Goal: Task Accomplishment & Management: Complete application form

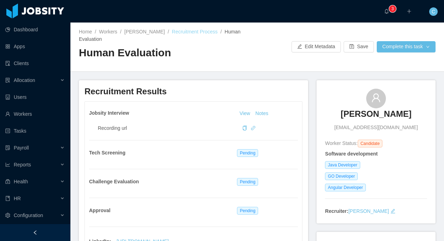
click at [195, 30] on link "Recruitment Process" at bounding box center [195, 32] width 46 height 6
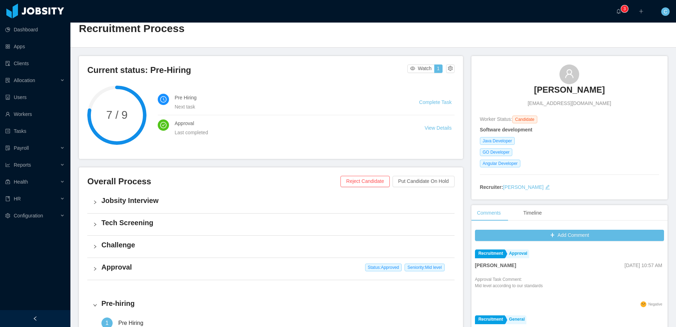
scroll to position [21, 0]
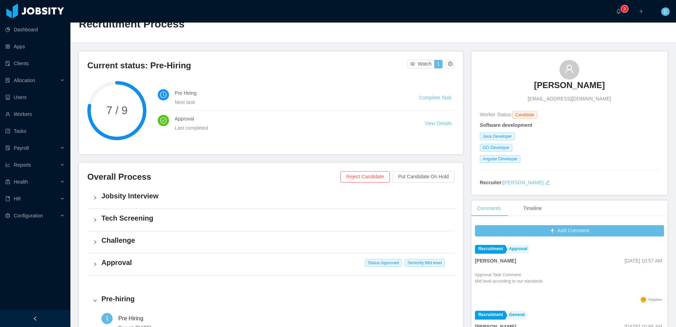
click at [191, 220] on h4 "Tech Screening" at bounding box center [275, 218] width 348 height 10
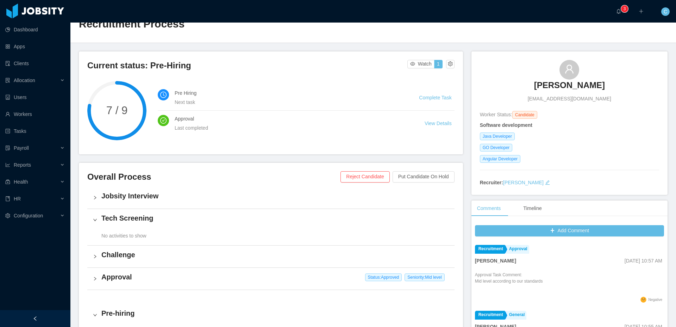
scroll to position [25, 0]
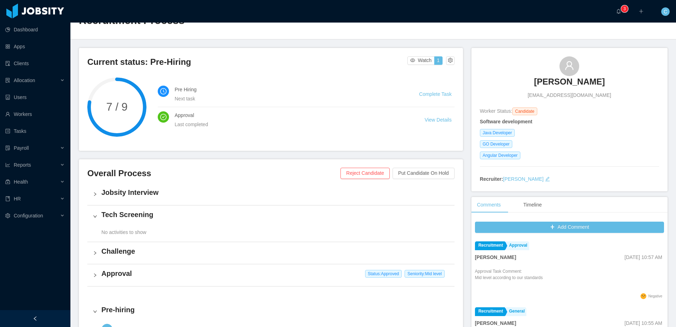
click at [190, 205] on div "Jobsity Interview" at bounding box center [270, 194] width 367 height 22
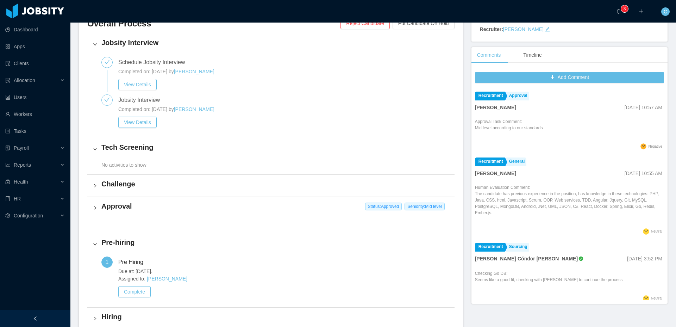
scroll to position [176, 0]
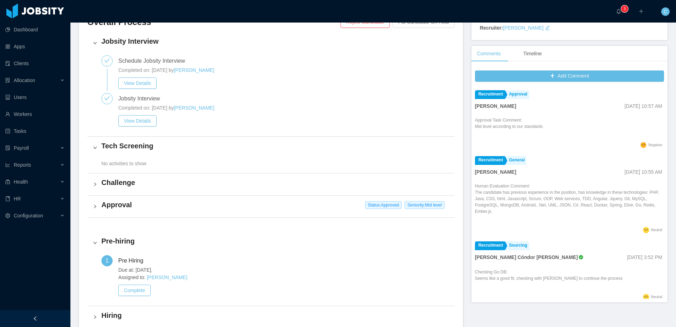
click at [144, 182] on h4 "Challenge" at bounding box center [275, 183] width 348 height 10
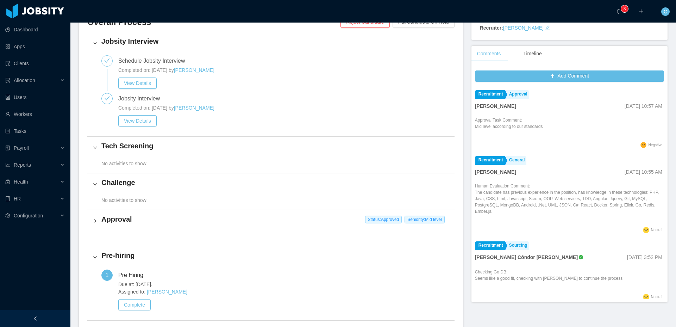
click at [150, 220] on h4 "Approval" at bounding box center [275, 219] width 348 height 10
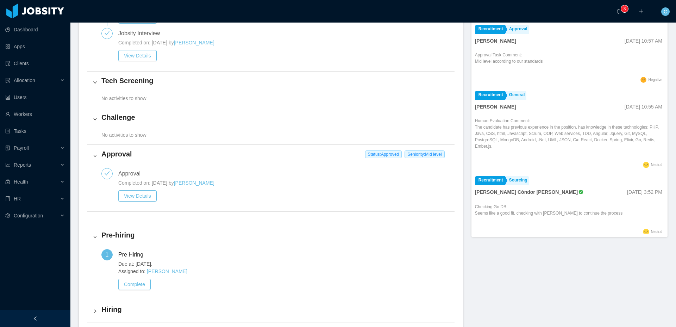
scroll to position [251, 0]
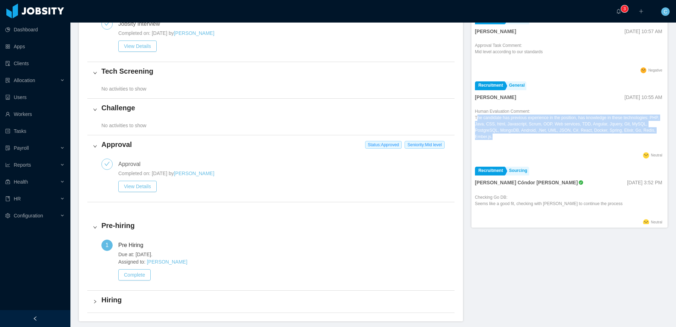
drag, startPoint x: 517, startPoint y: 136, endPoint x: 477, endPoint y: 120, distance: 42.8
click at [477, 120] on p "The candidate has previous experience in the position, has knowledge in these t…" at bounding box center [569, 126] width 189 height 25
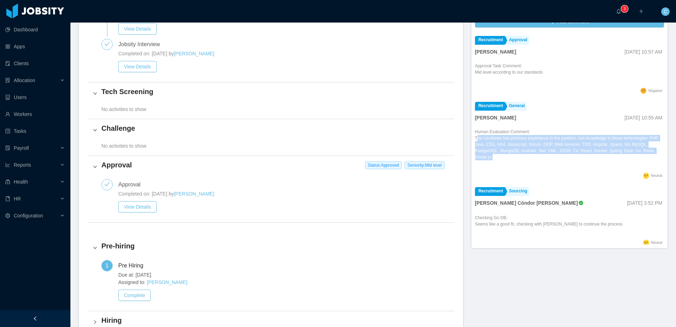
scroll to position [227, 0]
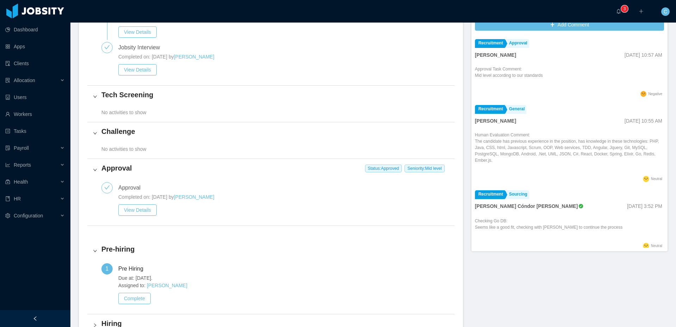
click at [564, 105] on li "Recruitment General Matias Marin Oct 8th, 2025 10:55 AM Human Evaluation Commen…" at bounding box center [569, 144] width 189 height 85
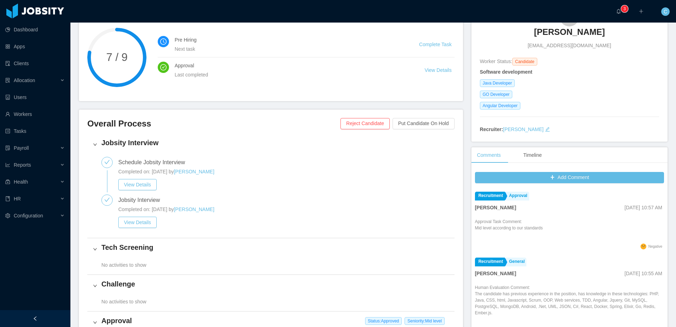
scroll to position [0, 0]
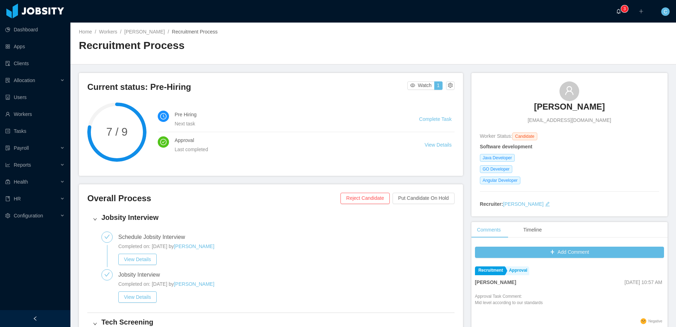
click at [620, 15] on a=a9a601c0-0538-11e8-8828-95ecc3ba7fc5/Cristian%20Fierro"] "0 1 2 3 4 5 6 7 8 9 0 1 2 3 4 5 6 7 8 9 0 1 2 3 4 5 6 7 8 9" at bounding box center [620, 11] width 8 height 23
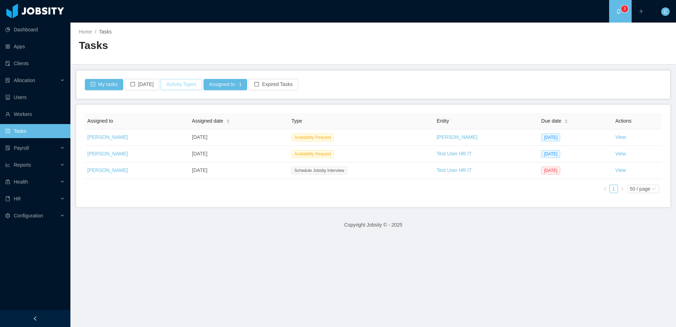
click at [164, 83] on button "Activity Types" at bounding box center [181, 84] width 41 height 11
click at [158, 118] on span "Select activity type" at bounding box center [181, 115] width 98 height 7
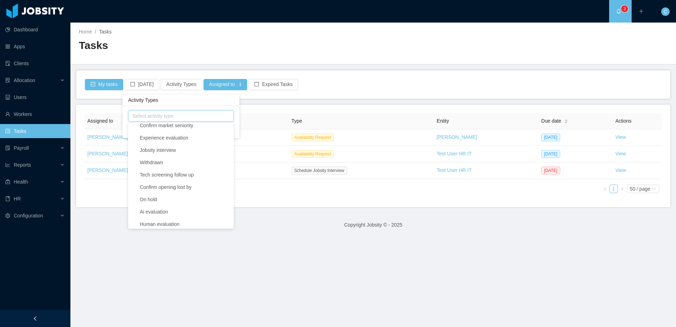
scroll to position [294, 0]
click at [161, 216] on span "Human evaluation" at bounding box center [185, 221] width 94 height 10
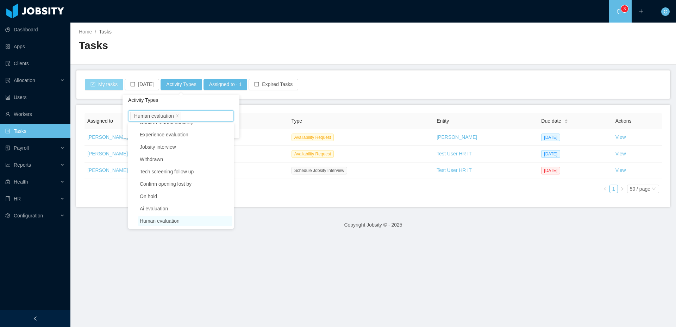
click at [102, 84] on button "My tasks" at bounding box center [104, 84] width 38 height 11
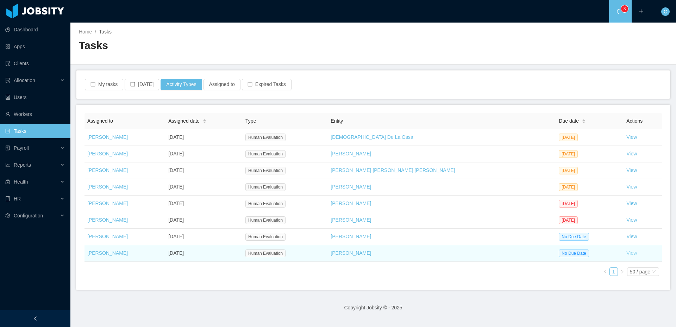
click at [627, 255] on link "View" at bounding box center [632, 253] width 11 height 6
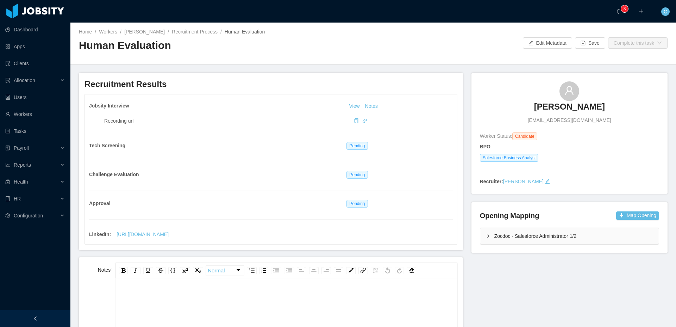
click at [572, 112] on h3 "Matheus Alcantara" at bounding box center [569, 106] width 71 height 11
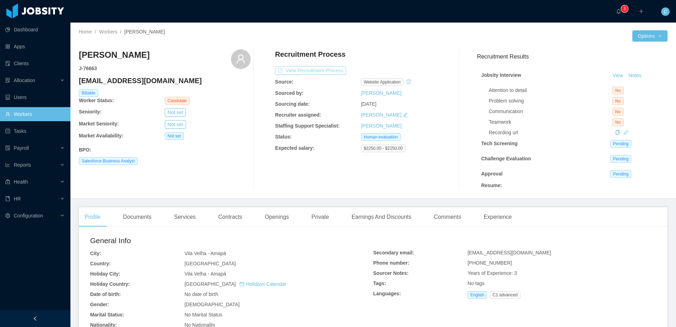
click at [338, 71] on button "View Recruitment Process" at bounding box center [310, 70] width 71 height 8
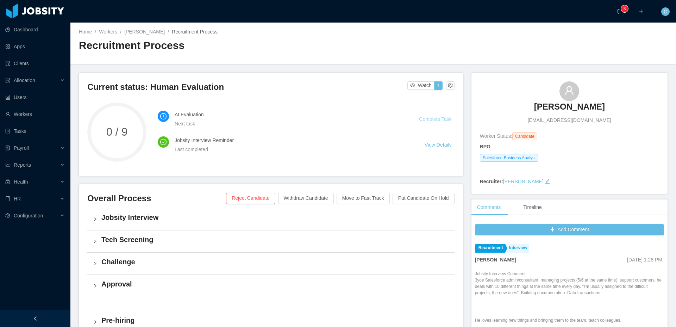
click at [439, 122] on link "Complete Task" at bounding box center [435, 119] width 32 height 6
click at [435, 117] on link "Complete Task" at bounding box center [435, 119] width 32 height 6
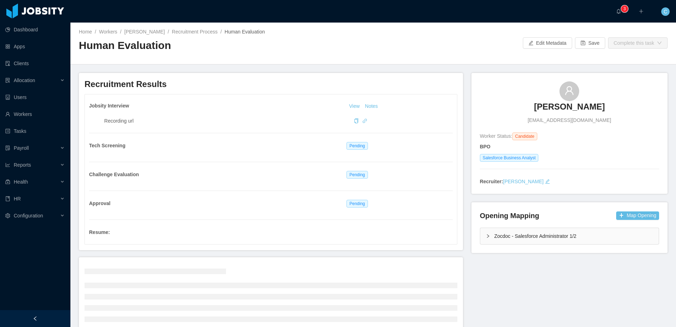
click at [335, 65] on main "Home / Workers / Matheus Alcantara / Recruitment Process / Human Evaluation / H…" at bounding box center [373, 175] width 606 height 304
click at [341, 50] on h2 "Human Evaluation" at bounding box center [226, 45] width 294 height 14
click at [354, 26] on div "Home / Workers / Matheus Alcantara / Recruitment Process / Human Evaluation / H…" at bounding box center [373, 44] width 606 height 42
click at [359, 40] on h2 "Human Evaluation" at bounding box center [226, 45] width 294 height 14
click at [453, 50] on div "Home / Workers / Matheus Alcantara / Recruitment Process / Human Evaluation / H…" at bounding box center [373, 44] width 606 height 42
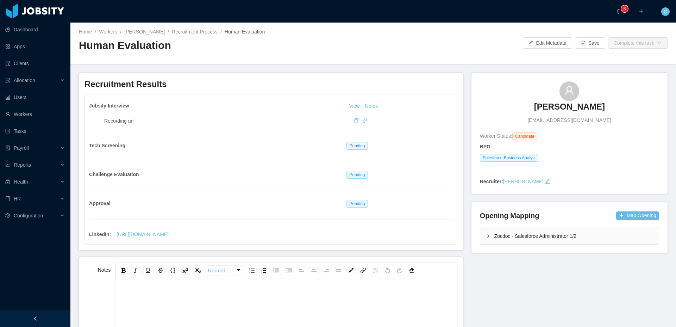
click at [480, 83] on div "Matheus Alcantara f.matheus10@gmail.com" at bounding box center [569, 102] width 179 height 43
click at [496, 238] on div "Zocdoc - Salesforce Administrator 1/2" at bounding box center [569, 236] width 179 height 16
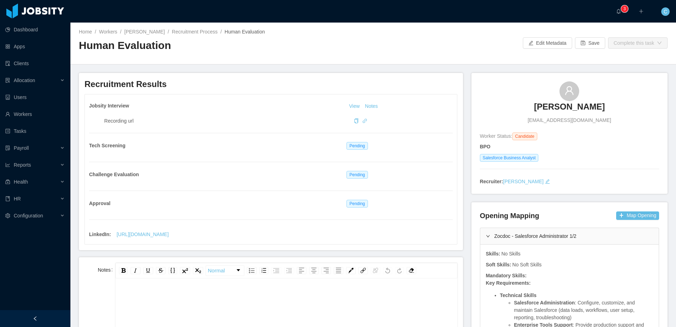
click at [591, 61] on div "Home / Workers / Matheus Alcantara / Recruitment Process / Human Evaluation / H…" at bounding box center [373, 44] width 606 height 42
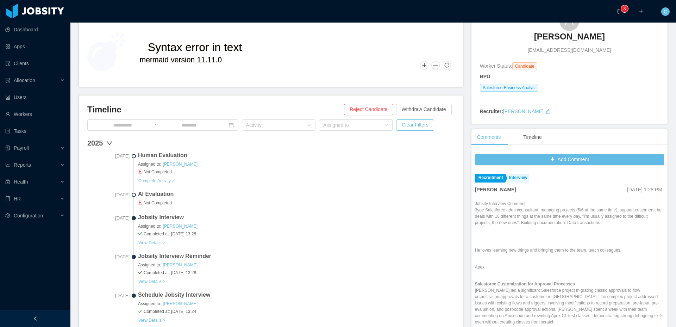
scroll to position [68, 0]
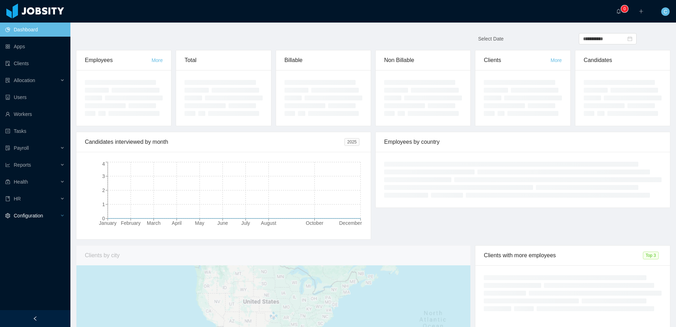
click at [55, 215] on div "Configuration" at bounding box center [35, 216] width 70 height 14
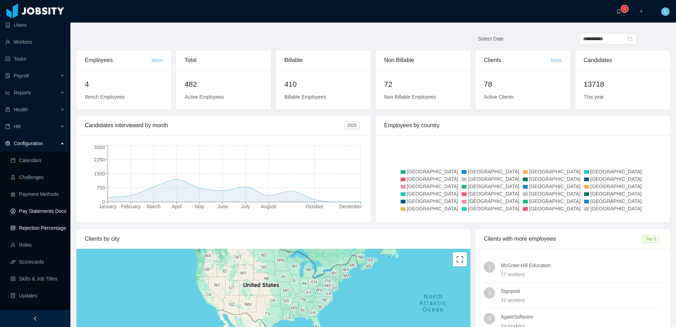
scroll to position [83, 0]
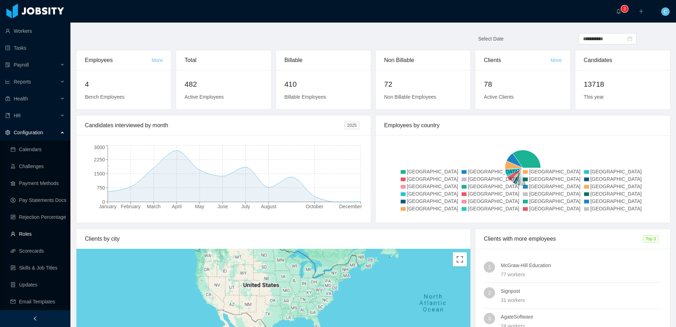
click at [53, 228] on link "Roles" at bounding box center [38, 234] width 54 height 14
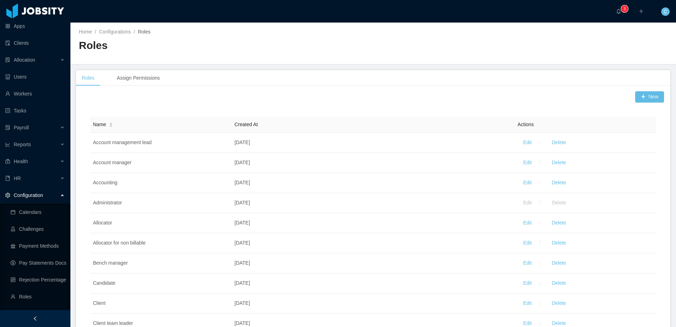
scroll to position [20, 0]
click at [23, 74] on link "Users" at bounding box center [35, 77] width 60 height 14
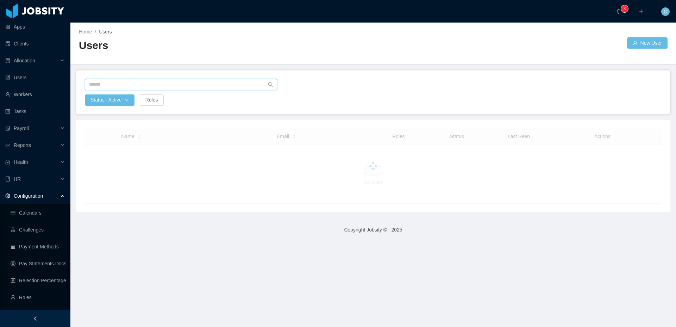
click at [99, 85] on input "text" at bounding box center [181, 84] width 192 height 11
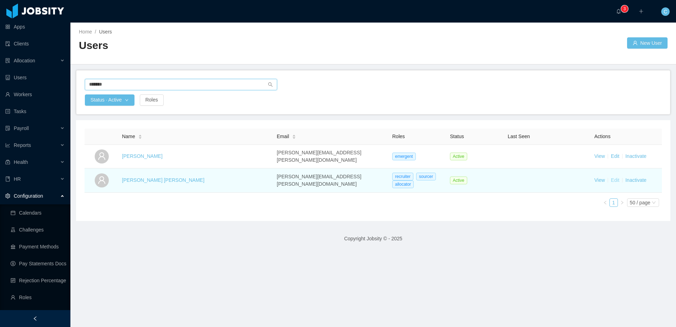
type input "*******"
click at [617, 181] on link "Edit" at bounding box center [615, 180] width 8 height 6
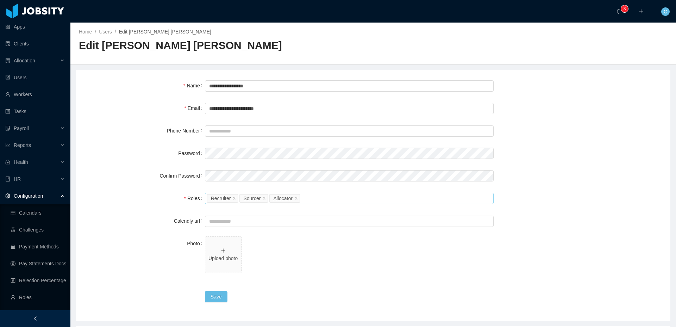
click at [320, 195] on div "Please select the roles Recruiter Sourcer Allocator" at bounding box center [348, 198] width 282 height 11
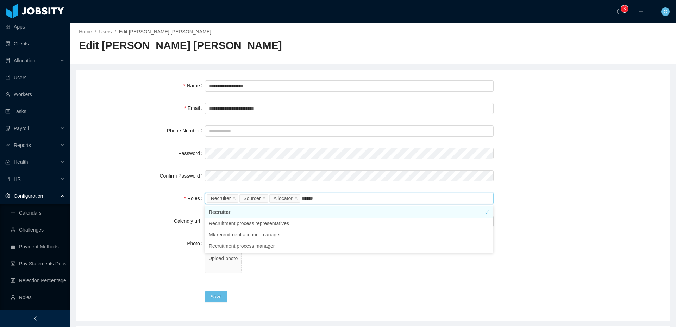
type input "*******"
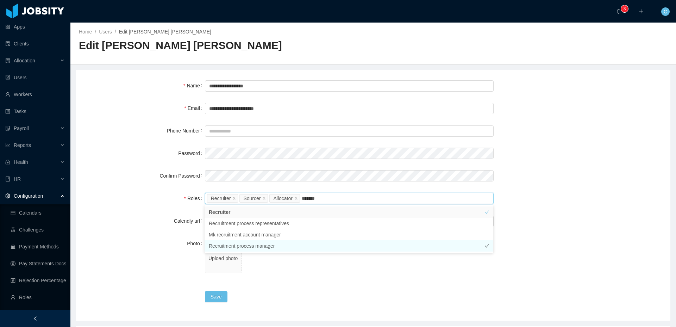
click at [257, 247] on li "Recruitment process manager" at bounding box center [349, 245] width 289 height 11
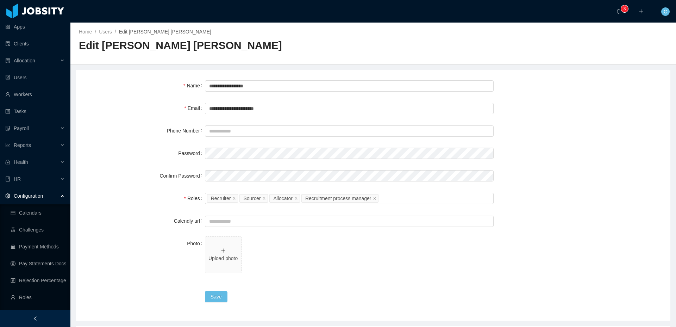
click at [524, 233] on form "**********" at bounding box center [374, 191] width 578 height 225
click at [218, 296] on button "Save" at bounding box center [216, 296] width 23 height 11
click at [622, 12] on span "0 1 2 3 4 5 6 7 8 9 0 1 2 3 4 5 6 7 8 9 0 1 2 3 4 5 6 7 8 9" at bounding box center [620, 11] width 8 height 5
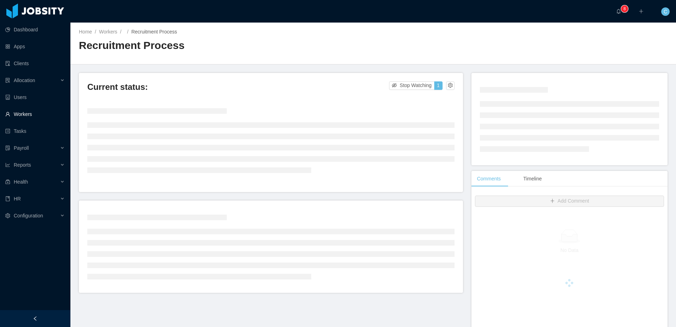
click at [55, 113] on link "Workers" at bounding box center [35, 114] width 60 height 14
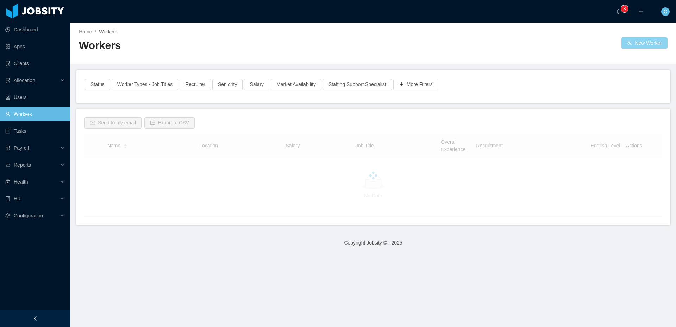
click at [628, 44] on button "New Worker" at bounding box center [645, 42] width 46 height 11
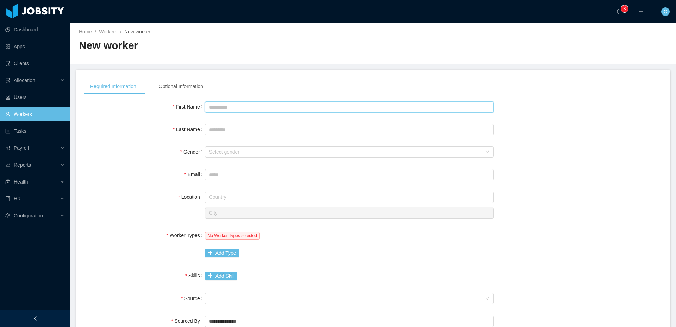
click at [266, 103] on input "First Name" at bounding box center [349, 106] width 289 height 11
type input "********"
click at [229, 152] on div "Select gender" at bounding box center [345, 151] width 273 height 7
type input "**********"
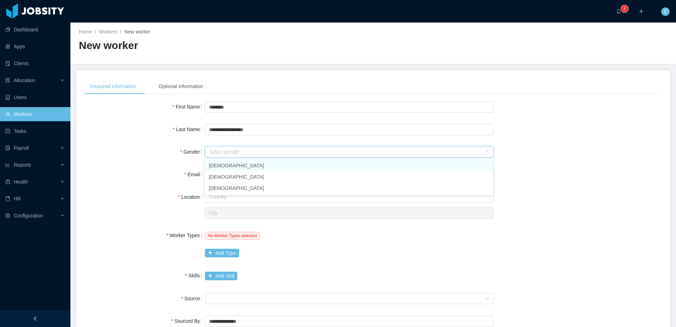
click at [218, 166] on li "[DEMOGRAPHIC_DATA]" at bounding box center [349, 165] width 289 height 11
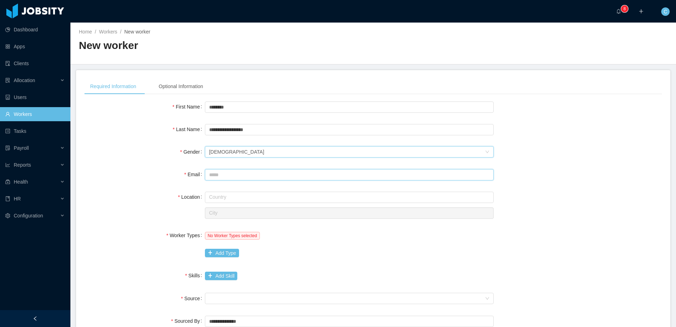
click at [216, 175] on input "Email" at bounding box center [349, 174] width 289 height 11
type input "**********"
click at [228, 200] on input "text" at bounding box center [349, 197] width 289 height 11
type input "*******"
type input "*****"
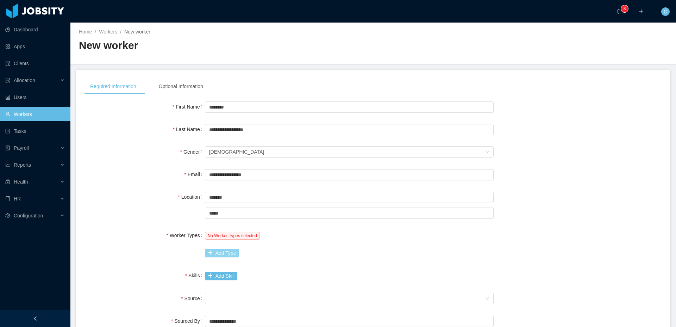
click at [223, 254] on button "Add Type" at bounding box center [222, 253] width 34 height 8
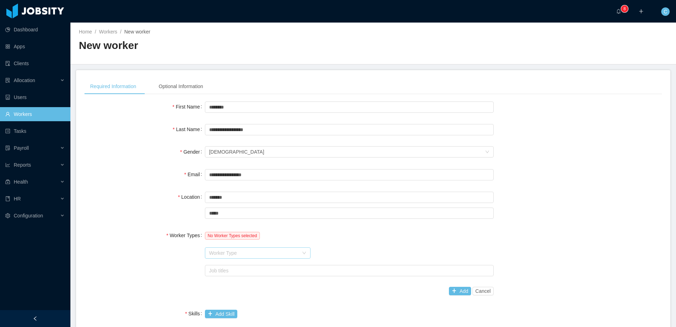
click at [226, 254] on div "Worker Type" at bounding box center [253, 252] width 89 height 7
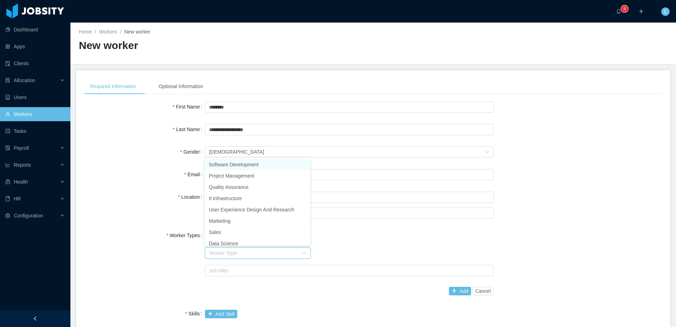
click at [220, 164] on li "Software Development" at bounding box center [258, 164] width 106 height 11
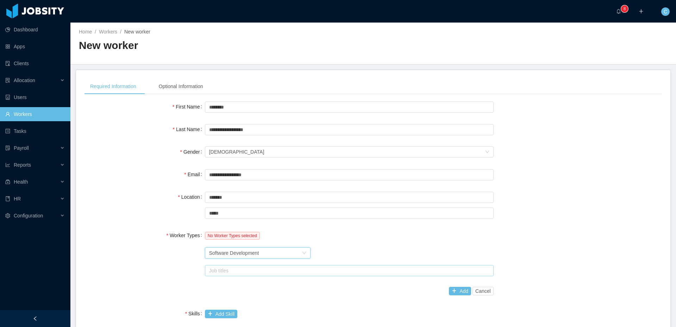
click at [221, 267] on div "Job titles" at bounding box center [347, 270] width 277 height 7
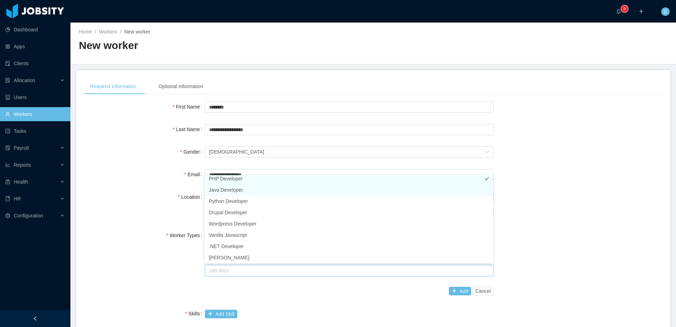
scroll to position [1, 0]
click at [225, 178] on li "PHP Developer" at bounding box center [349, 180] width 289 height 11
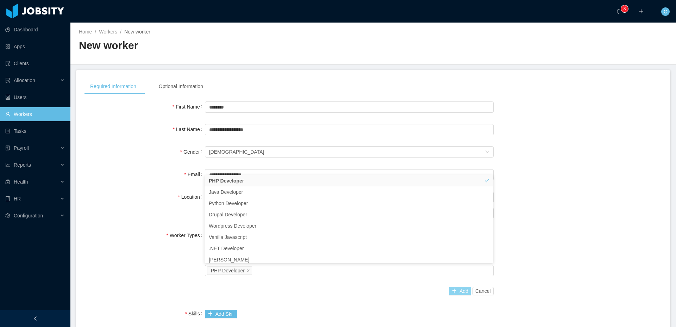
click at [454, 289] on button "Add" at bounding box center [460, 291] width 22 height 8
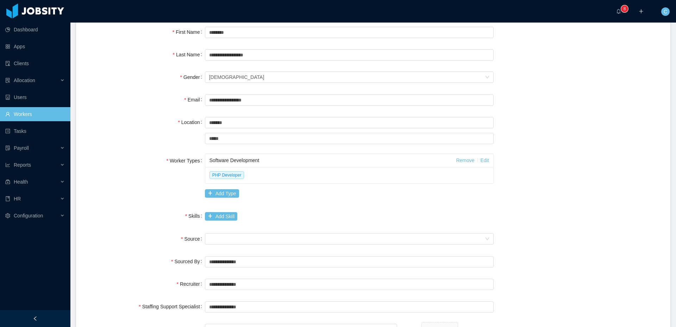
scroll to position [77, 0]
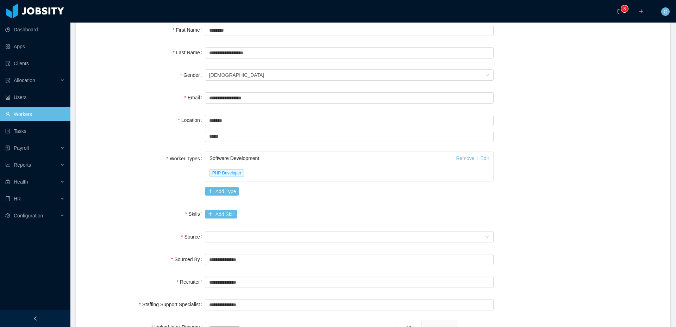
click at [213, 222] on div "**********" at bounding box center [374, 213] width 578 height 381
click at [211, 217] on button "Add Skill" at bounding box center [221, 214] width 32 height 8
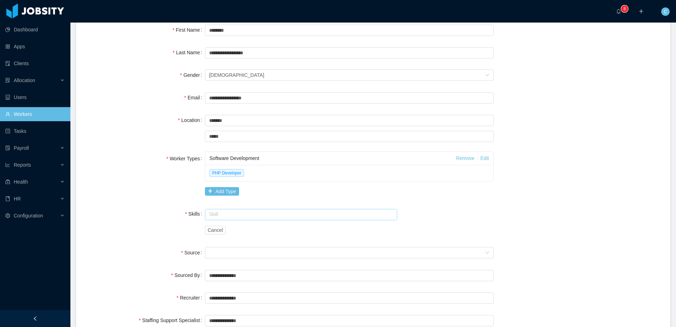
click at [217, 217] on input "text" at bounding box center [301, 214] width 193 height 11
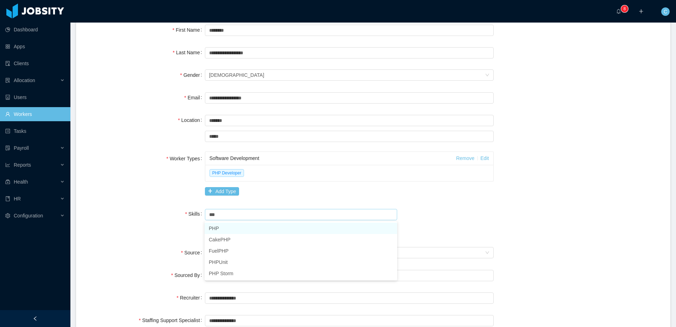
click at [223, 229] on li "PHP" at bounding box center [301, 228] width 193 height 11
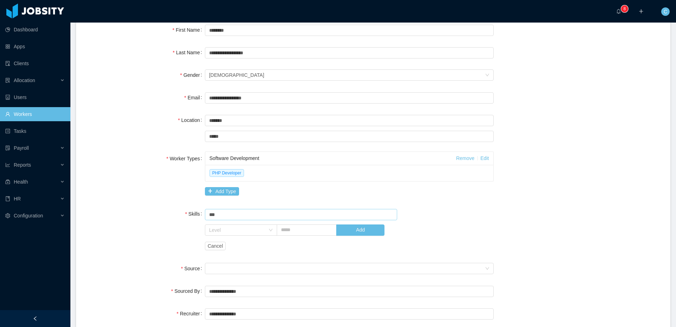
type input "***"
drag, startPoint x: 447, startPoint y: 204, endPoint x: 340, endPoint y: 225, distance: 108.4
click at [446, 205] on div "**********" at bounding box center [374, 229] width 578 height 413
click at [353, 230] on button "Add" at bounding box center [360, 229] width 48 height 11
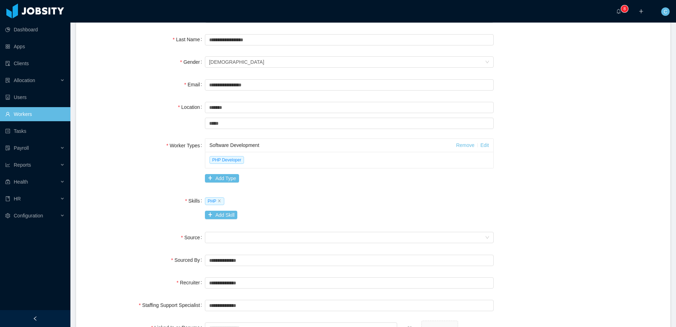
scroll to position [95, 0]
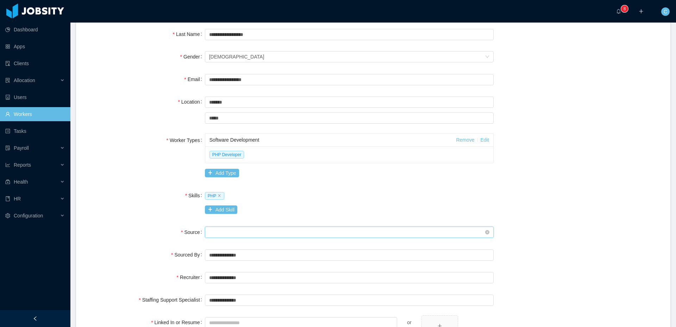
click at [231, 234] on div "Seniority" at bounding box center [347, 232] width 276 height 11
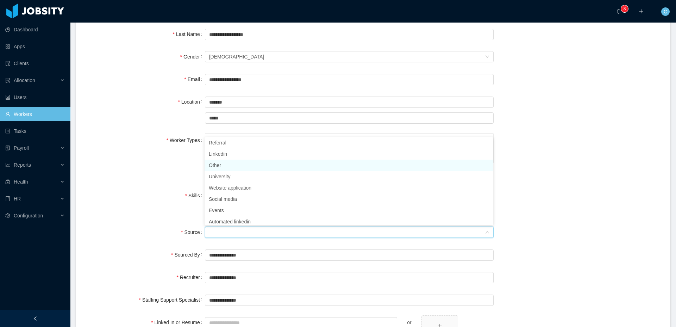
scroll to position [0, 0]
click at [229, 166] on li "Other" at bounding box center [349, 166] width 289 height 11
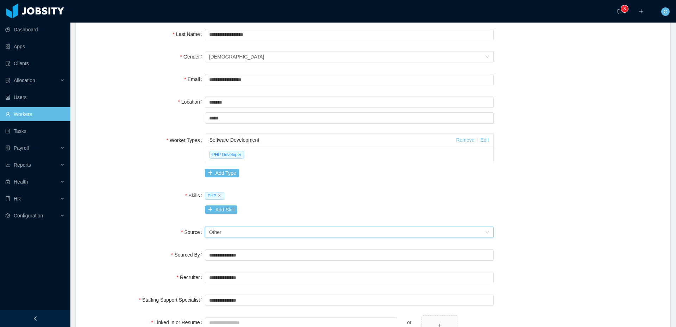
click at [162, 219] on div "**********" at bounding box center [374, 202] width 578 height 395
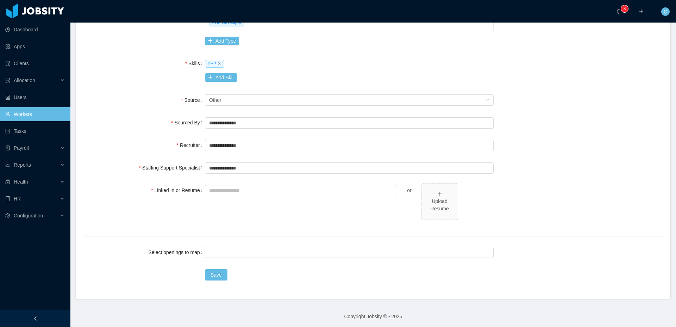
scroll to position [227, 0]
click at [427, 191] on div "Upload Resume" at bounding box center [440, 202] width 30 height 22
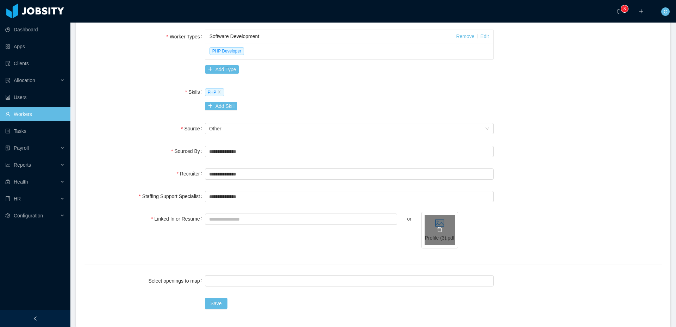
click at [441, 231] on icon "icon: delete" at bounding box center [440, 229] width 6 height 6
click at [441, 224] on icon "icon: plus" at bounding box center [439, 222] width 5 height 5
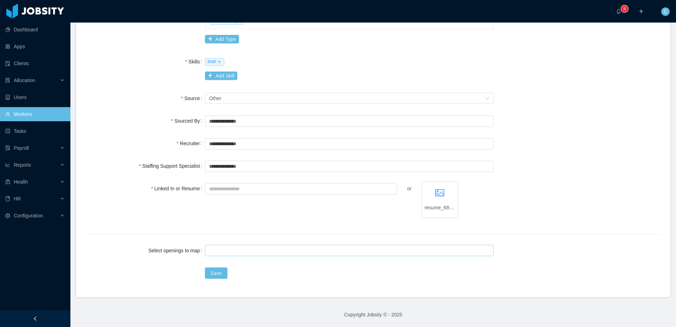
click at [222, 249] on div at bounding box center [348, 250] width 282 height 11
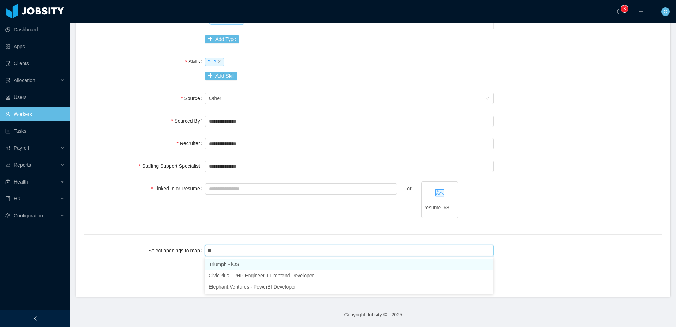
type input "***"
click at [230, 262] on li "CivicPlus - PHP Engineer + Frontend Developer" at bounding box center [349, 264] width 289 height 11
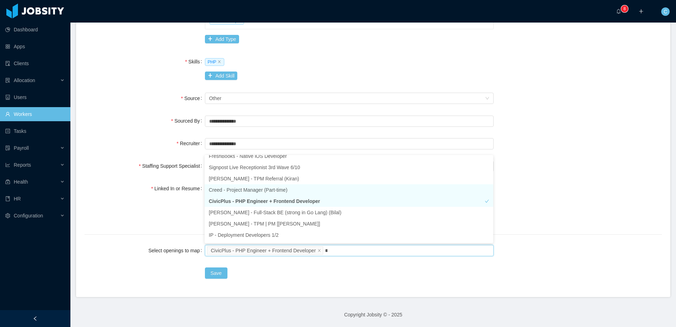
scroll to position [0, 0]
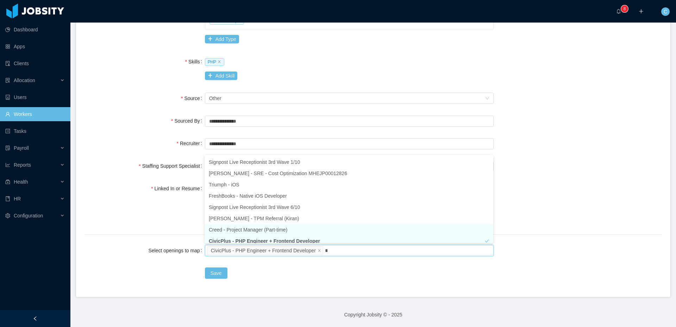
type input "***"
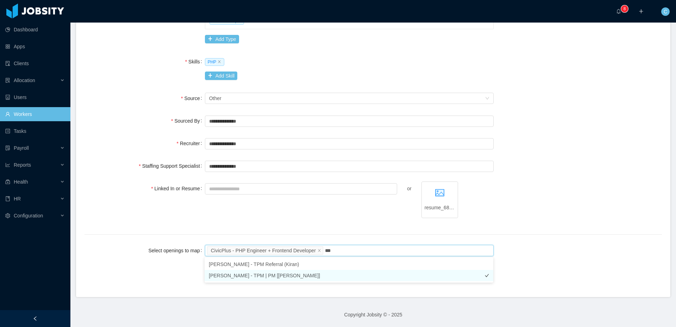
click at [260, 273] on li "McGraw-Hill - TPM | PM [Vijay Yadav]" at bounding box center [349, 275] width 289 height 11
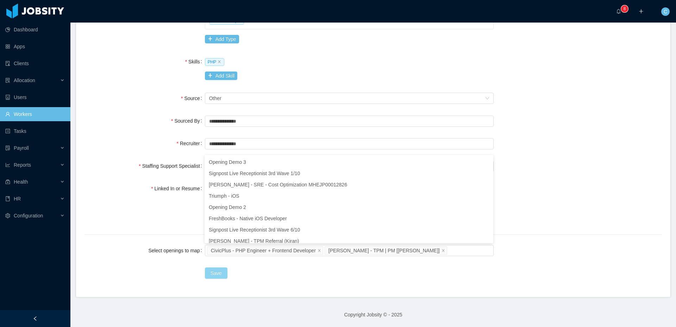
click at [220, 269] on button "Save" at bounding box center [216, 272] width 23 height 11
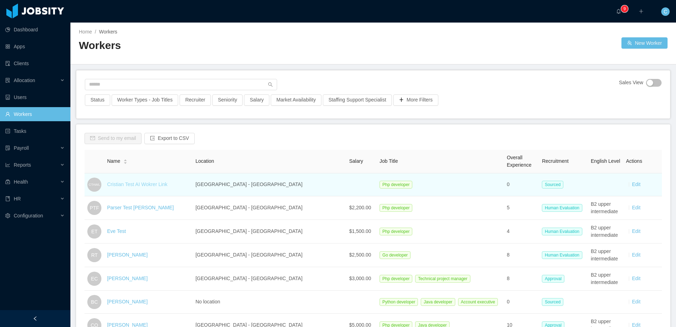
click at [139, 182] on link "Cristian Test AI Wokrer Link" at bounding box center [137, 184] width 60 height 6
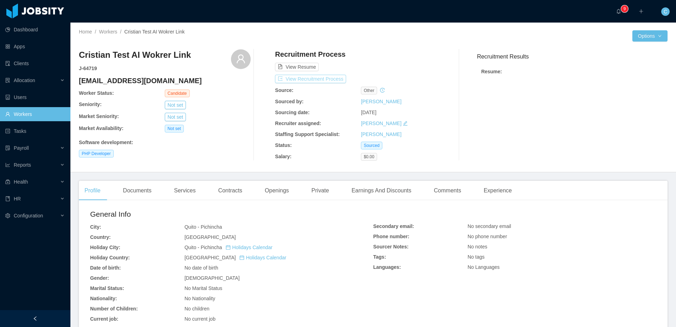
click at [329, 77] on button "View Recruitment Process" at bounding box center [310, 79] width 71 height 8
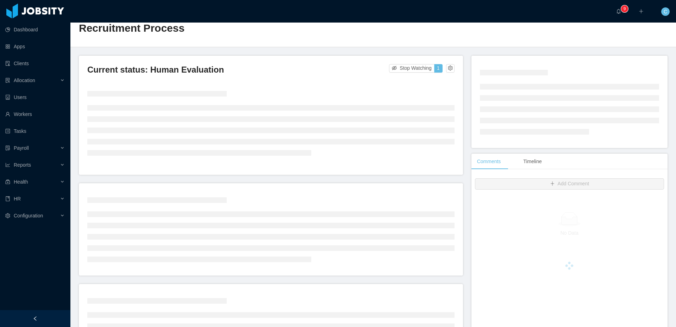
scroll to position [18, 0]
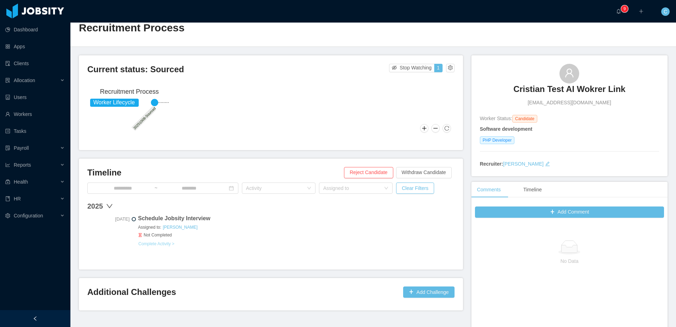
click at [169, 242] on button "Complete Activity >" at bounding box center [156, 244] width 37 height 6
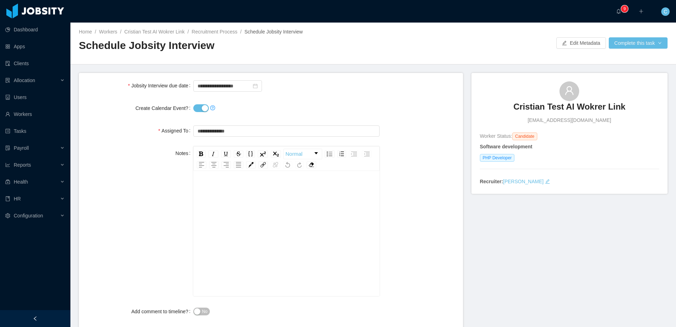
click at [197, 108] on button "Create Calendar Event?" at bounding box center [200, 108] width 15 height 8
click at [617, 42] on button "Complete this task" at bounding box center [638, 42] width 59 height 11
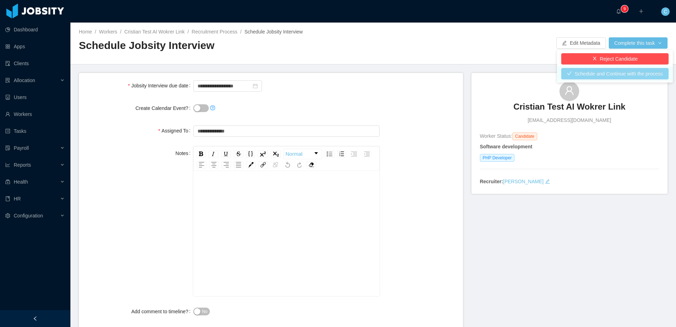
click at [614, 74] on button "Schedule and Continue with the process" at bounding box center [614, 73] width 107 height 11
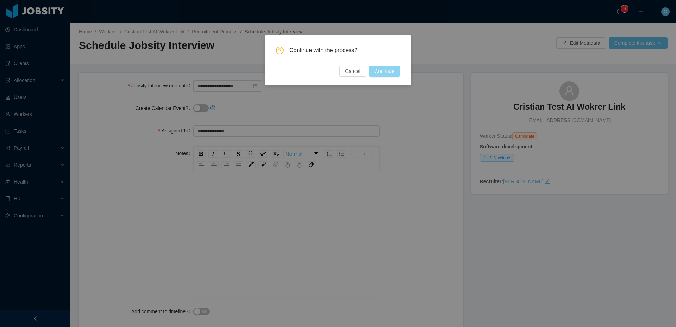
click at [393, 70] on button "Continue" at bounding box center [384, 71] width 31 height 11
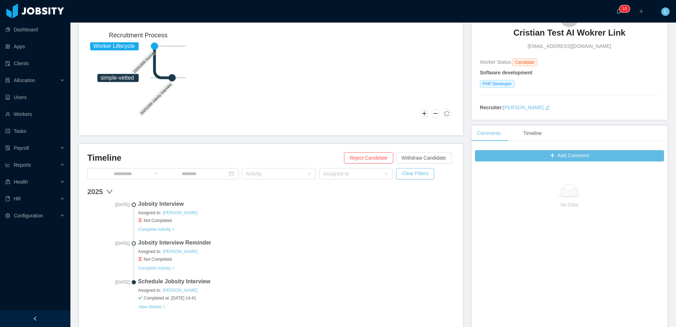
scroll to position [100, 0]
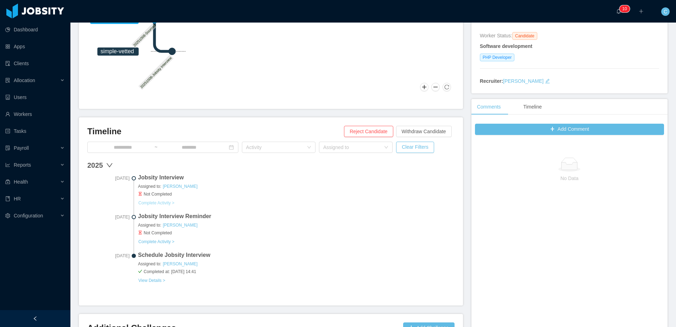
click at [154, 200] on button "Complete Activity >" at bounding box center [156, 203] width 37 height 6
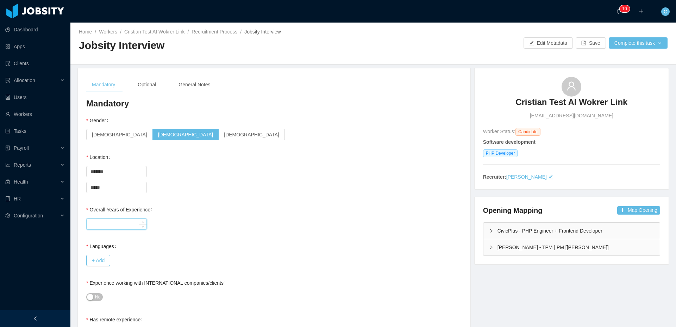
click at [122, 223] on input "Overall Years of Experience" at bounding box center [117, 224] width 60 height 11
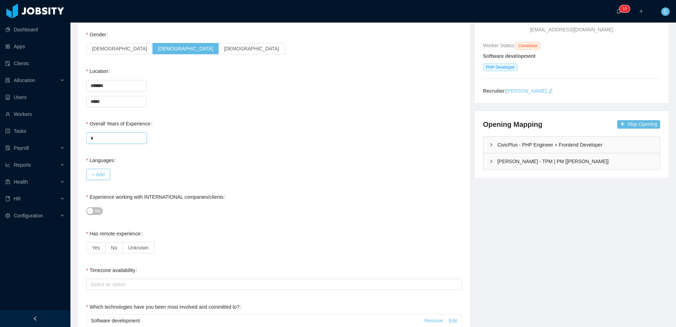
scroll to position [93, 0]
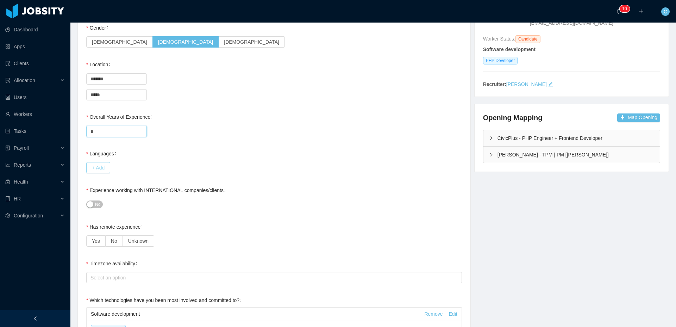
type input "*"
click at [99, 169] on button "+ Add" at bounding box center [98, 167] width 24 height 11
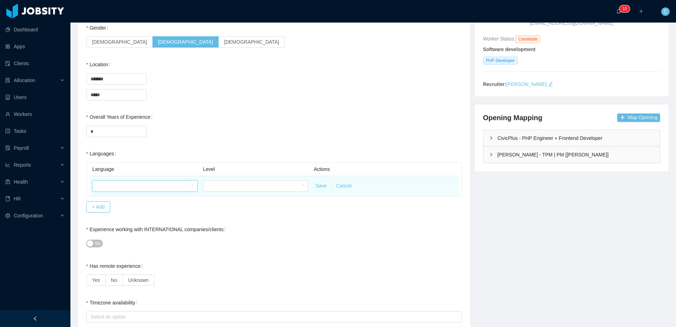
click at [125, 190] on div at bounding box center [143, 186] width 92 height 11
type input "***"
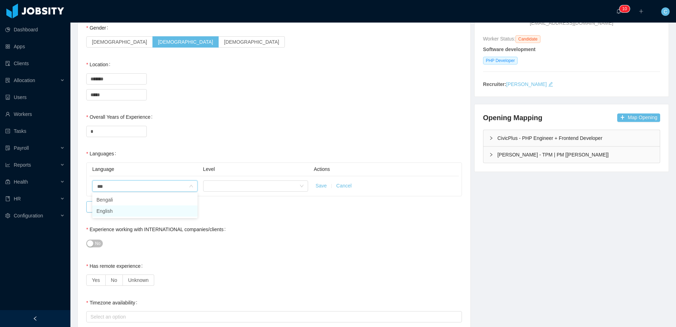
click at [133, 213] on li "English" at bounding box center [144, 210] width 105 height 11
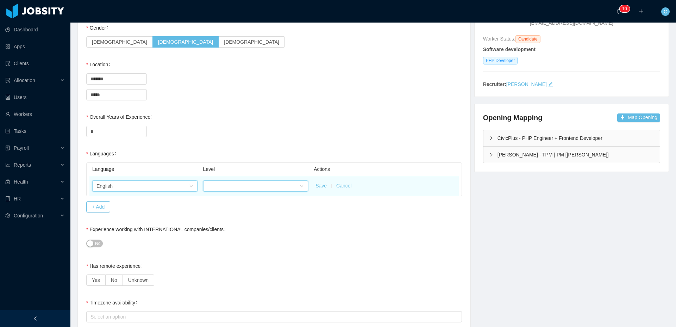
click at [210, 191] on div at bounding box center [253, 186] width 92 height 11
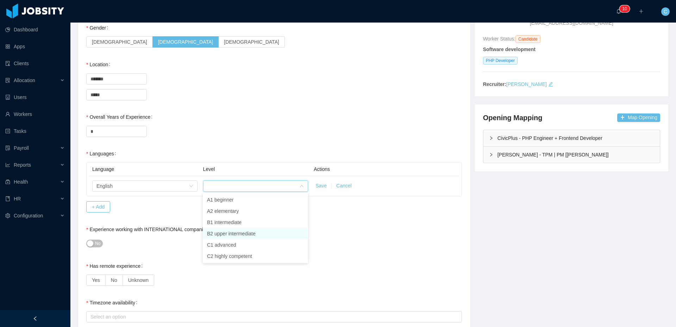
drag, startPoint x: 233, startPoint y: 230, endPoint x: 238, endPoint y: 229, distance: 5.7
click at [232, 230] on li "B2 upper intermediate" at bounding box center [255, 233] width 105 height 11
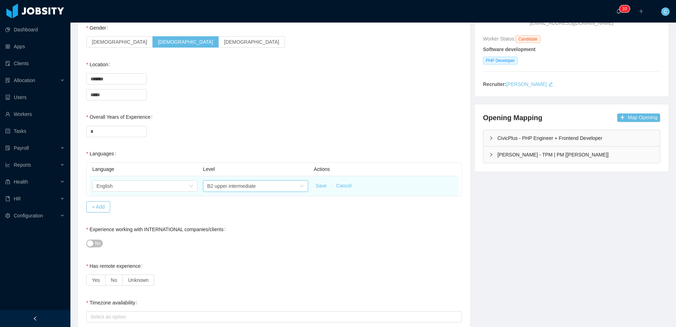
click at [319, 185] on button "Save" at bounding box center [321, 185] width 11 height 7
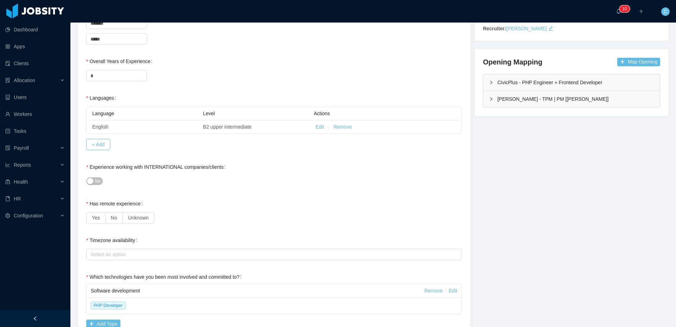
scroll to position [157, 0]
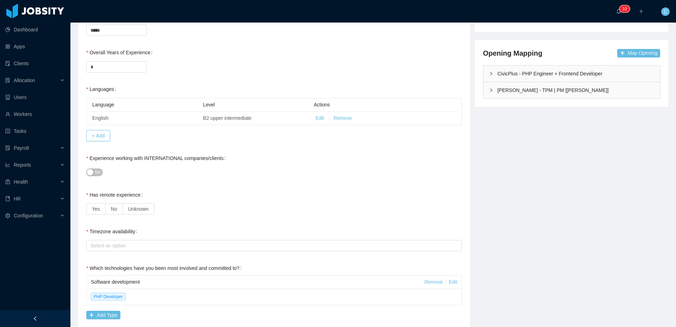
click at [92, 172] on button "No" at bounding box center [94, 172] width 17 height 8
click at [98, 206] on span "Yes" at bounding box center [96, 209] width 8 height 6
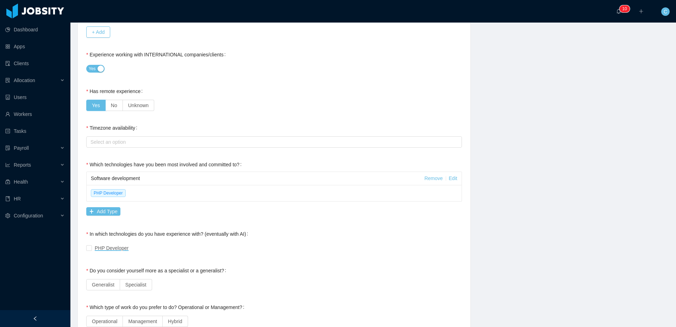
scroll to position [261, 0]
click at [94, 143] on div "Select an option" at bounding box center [273, 141] width 364 height 7
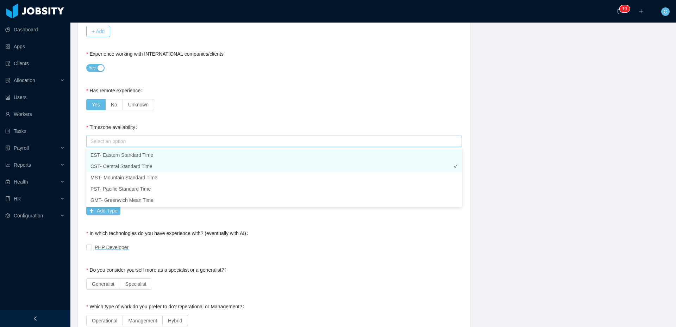
drag, startPoint x: 102, startPoint y: 157, endPoint x: 105, endPoint y: 163, distance: 6.2
click at [102, 157] on li "EST- Eastern Standard Time" at bounding box center [274, 154] width 376 height 11
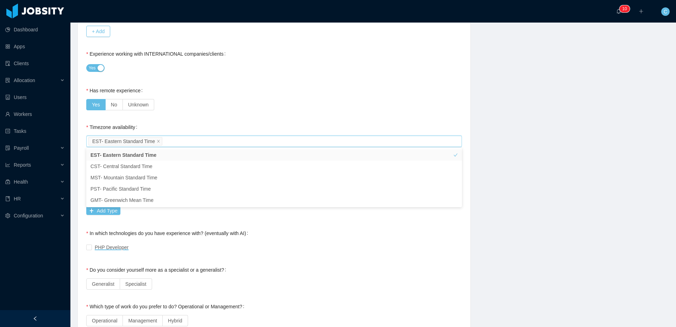
click at [143, 210] on div "Software development Remove Edit PHP Developer Add Type" at bounding box center [274, 194] width 376 height 47
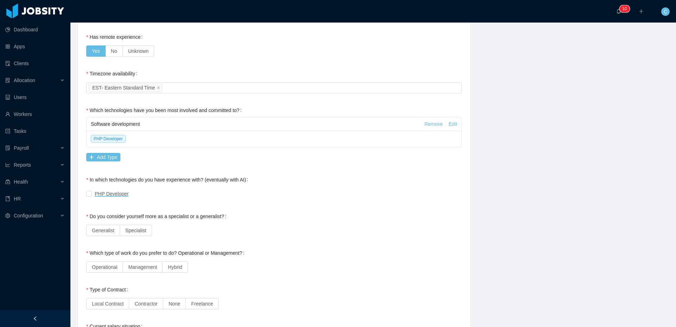
scroll to position [329, 0]
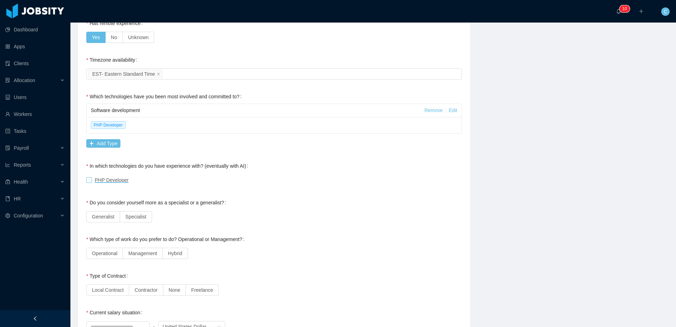
click at [109, 180] on span "PHP Developer" at bounding box center [112, 180] width 34 height 6
click at [107, 217] on span "Generalist" at bounding box center [103, 217] width 23 height 6
click at [119, 252] on label "Operational" at bounding box center [104, 253] width 37 height 11
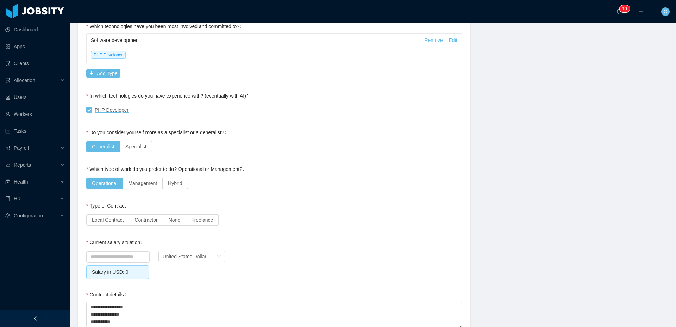
scroll to position [401, 0]
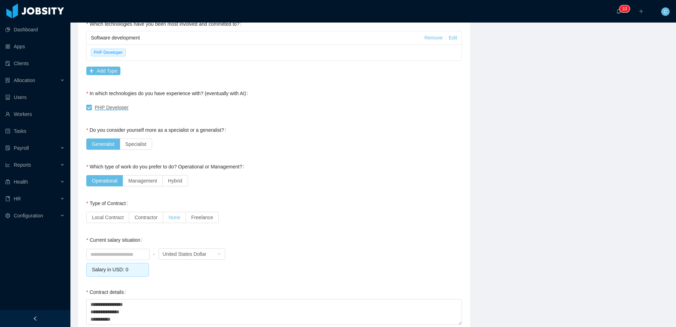
click at [175, 218] on span "None" at bounding box center [175, 217] width 12 height 6
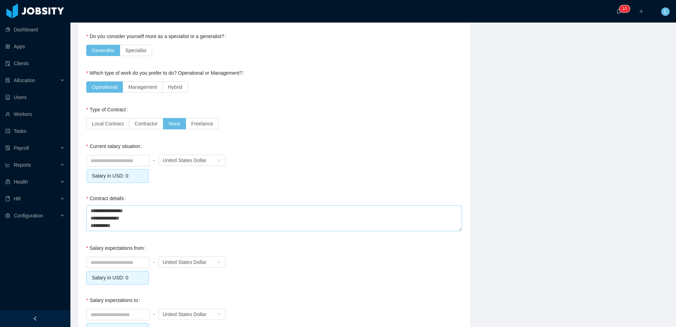
scroll to position [505, 0]
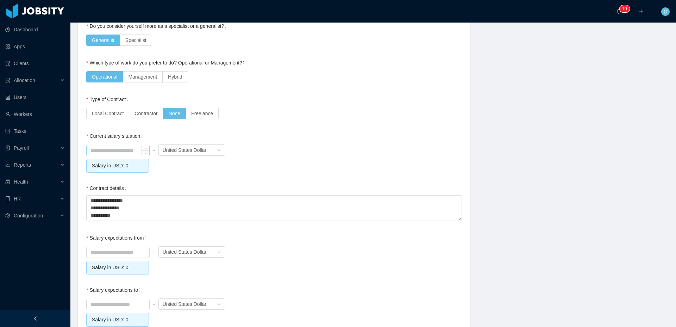
click at [101, 149] on input at bounding box center [118, 150] width 63 height 11
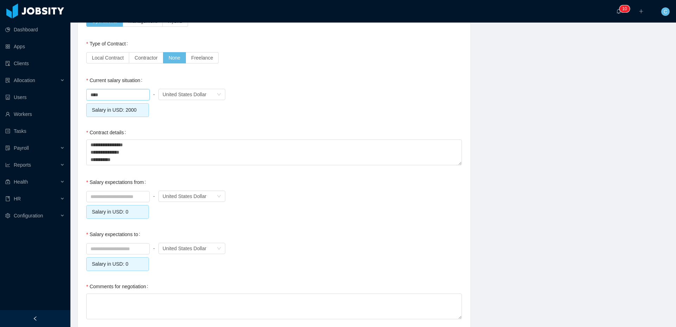
scroll to position [564, 0]
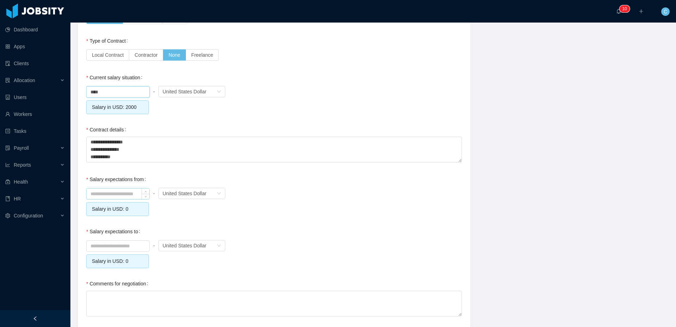
type input "*******"
click at [98, 190] on input at bounding box center [118, 193] width 63 height 11
type input "*******"
click at [93, 245] on input at bounding box center [118, 246] width 63 height 11
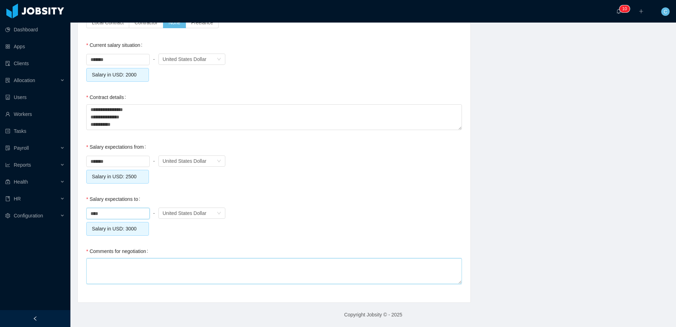
type input "*******"
click at [198, 275] on textarea "Comments for negotiation" at bounding box center [274, 271] width 376 height 26
type textarea "*"
type textarea "**"
type textarea "***"
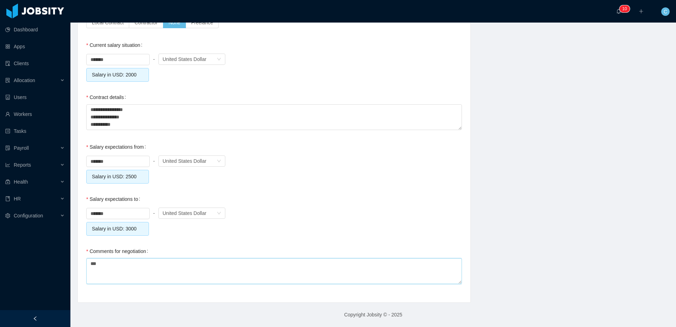
type textarea "****"
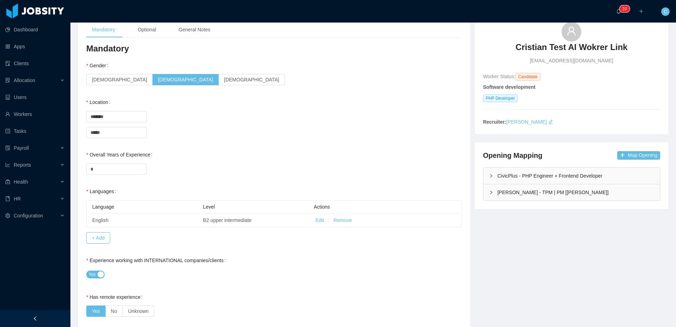
scroll to position [0, 0]
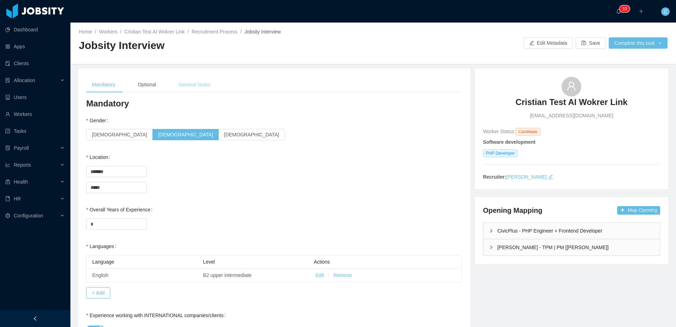
type textarea "*****"
click at [195, 85] on div "General Notes" at bounding box center [194, 85] width 43 height 16
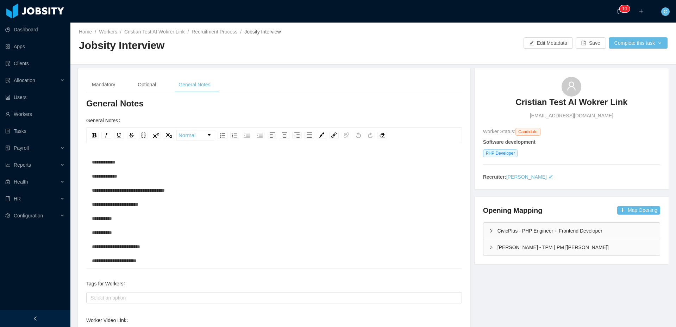
click at [154, 161] on div "**********" at bounding box center [274, 267] width 365 height 225
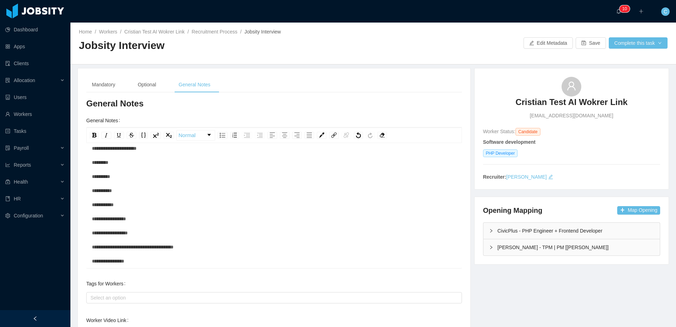
scroll to position [69, 0]
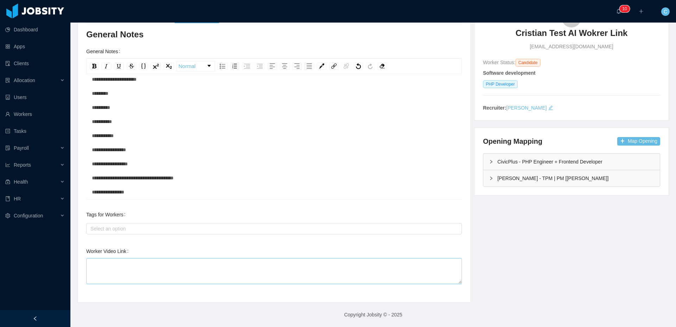
click at [154, 268] on textarea "Worker Video Link" at bounding box center [274, 271] width 376 height 26
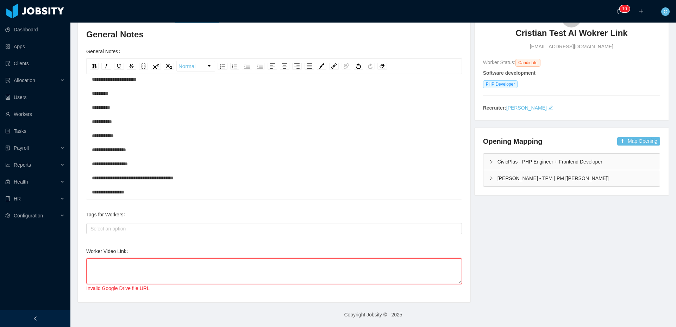
paste textarea "**********"
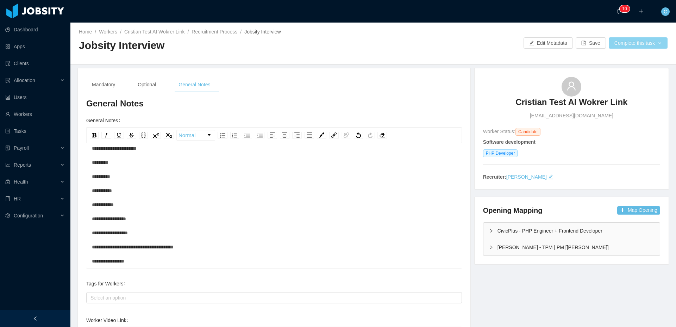
type textarea "**********"
click at [645, 44] on button "Complete this task" at bounding box center [638, 42] width 59 height 11
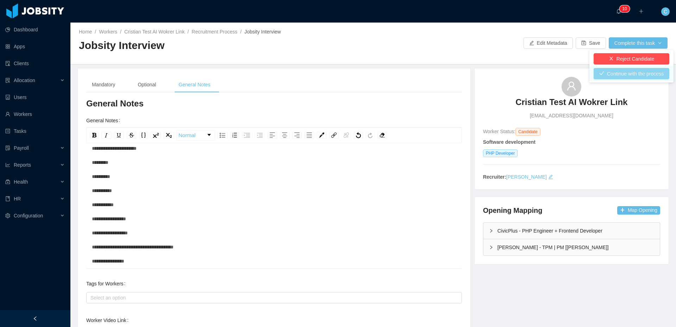
click at [615, 75] on button "Continue with the process" at bounding box center [632, 73] width 76 height 11
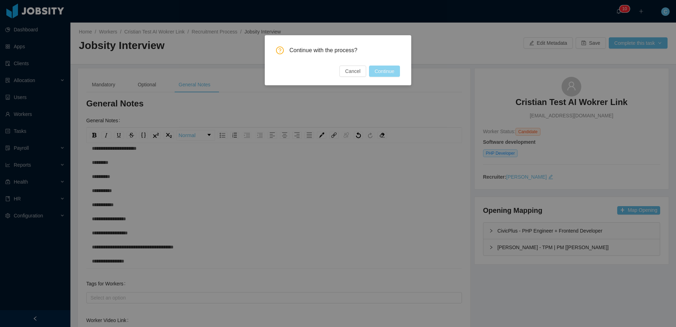
click at [393, 72] on button "Continue" at bounding box center [384, 71] width 31 height 11
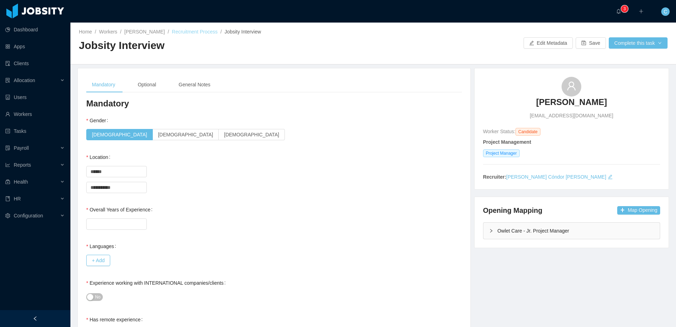
click at [182, 33] on link "Recruitment Process" at bounding box center [195, 32] width 46 height 6
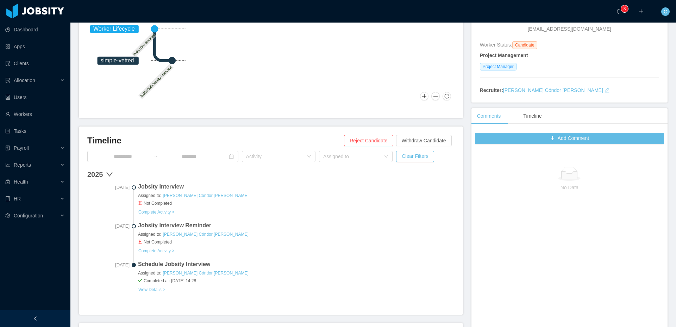
scroll to position [91, 0]
click at [167, 210] on button "Complete Activity >" at bounding box center [156, 213] width 37 height 6
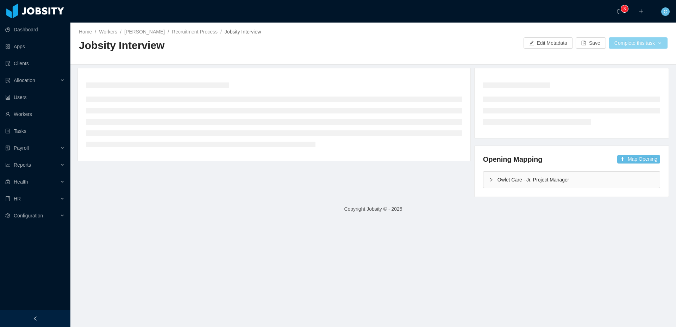
click at [630, 46] on button "Complete this task" at bounding box center [638, 42] width 59 height 11
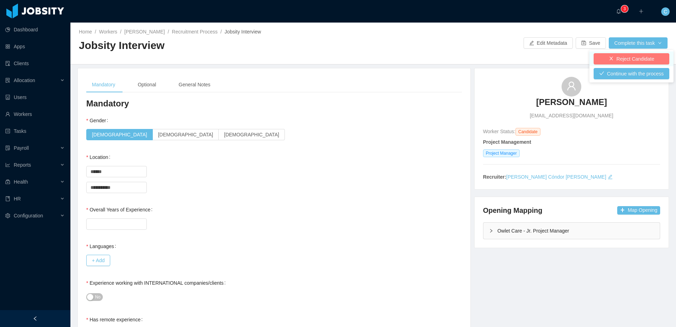
click at [624, 61] on button "Reject Candidate" at bounding box center [632, 58] width 76 height 11
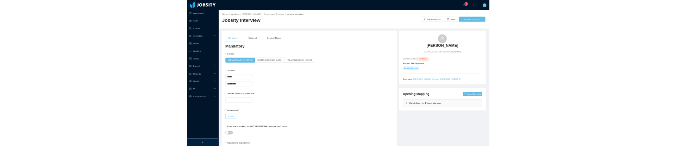
scroll to position [1, 0]
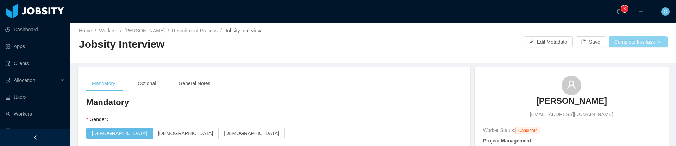
click at [615, 45] on button "Complete this task" at bounding box center [638, 41] width 59 height 11
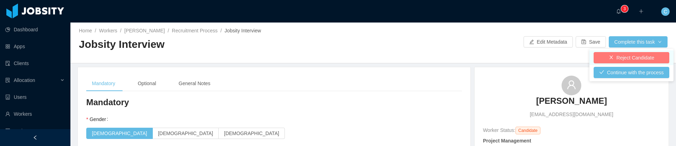
click at [617, 57] on button "Reject Candidate" at bounding box center [632, 57] width 76 height 11
